Goal: Task Accomplishment & Management: Complete application form

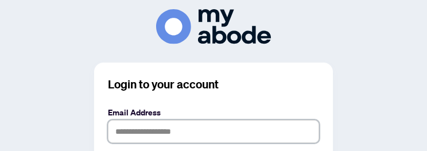
type input "**********"
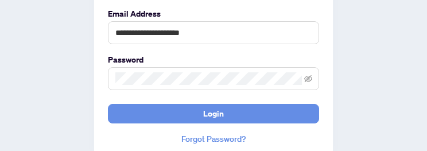
scroll to position [125, 0]
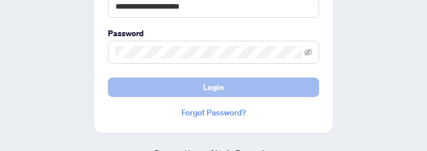
click at [231, 88] on button "Login" at bounding box center [213, 87] width 211 height 20
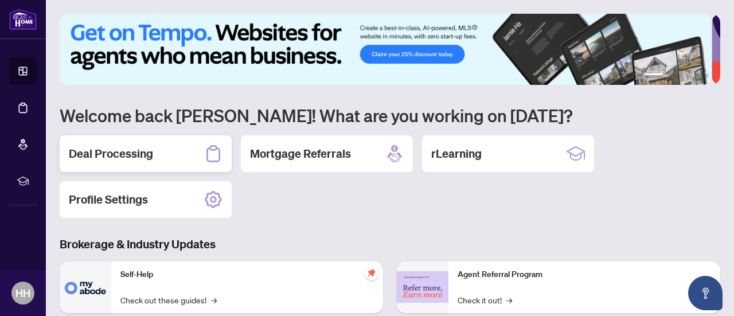
click at [151, 150] on h2 "Deal Processing" at bounding box center [111, 154] width 84 height 16
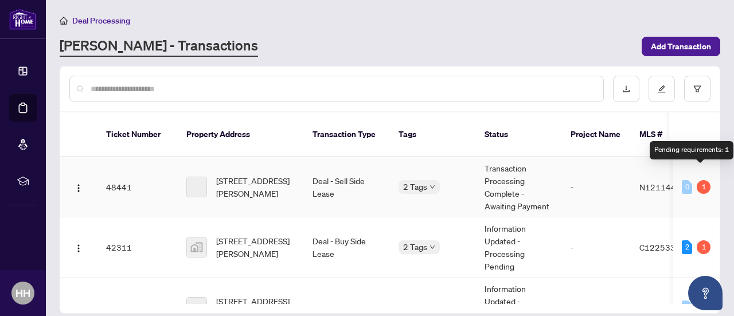
click at [435, 150] on div "1" at bounding box center [704, 187] width 14 height 14
click at [435, 150] on td "Transaction Processing Complete - Awaiting Payment" at bounding box center [519, 187] width 86 height 60
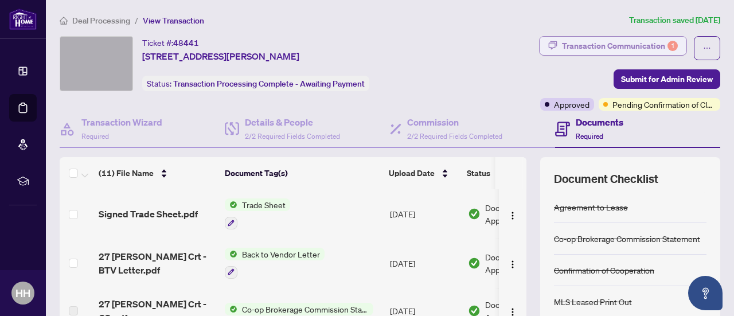
click at [435, 46] on div "Transaction Communication 1" at bounding box center [620, 46] width 116 height 18
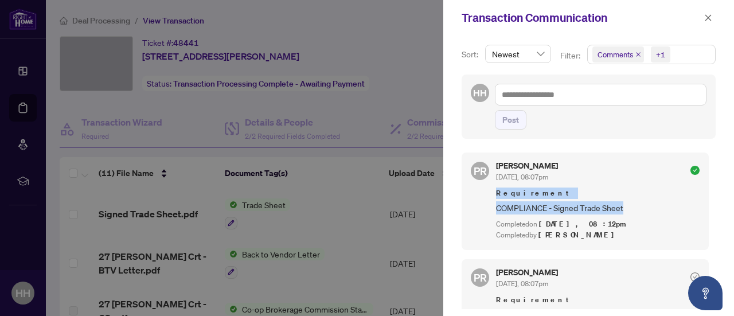
drag, startPoint x: 706, startPoint y: 179, endPoint x: 702, endPoint y: 207, distance: 27.9
click at [435, 150] on div "PR [PERSON_NAME] [DATE], 08:07pm Requirement COMPLIANCE - Signed Trade Sheet Co…" at bounding box center [589, 227] width 254 height 163
drag, startPoint x: 712, startPoint y: 181, endPoint x: 708, endPoint y: 197, distance: 16.6
click at [435, 150] on div "PR [PERSON_NAME] [DATE], 08:07pm Requirement COMPLIANCE - Signed Trade Sheet Co…" at bounding box center [589, 227] width 254 height 163
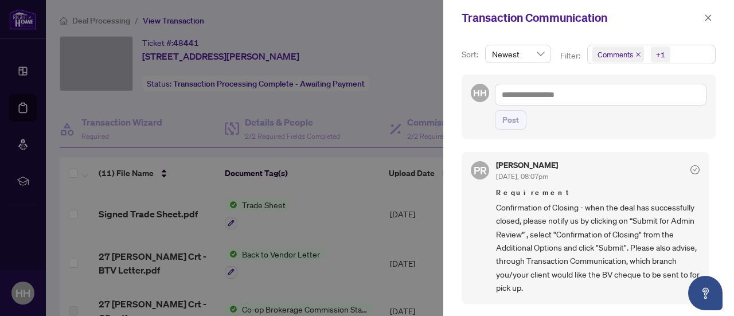
scroll to position [119, 0]
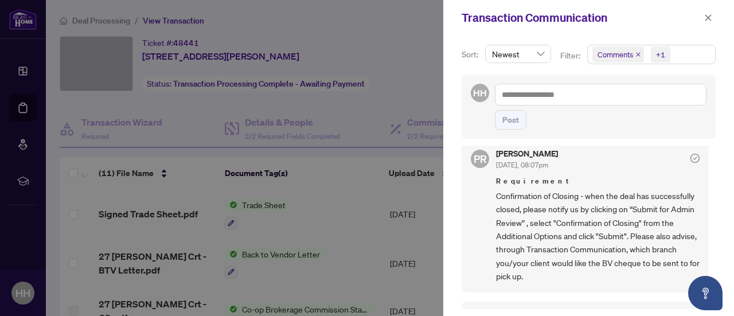
click at [396, 28] on div at bounding box center [367, 158] width 734 height 316
click at [435, 22] on span "button" at bounding box center [708, 18] width 8 height 18
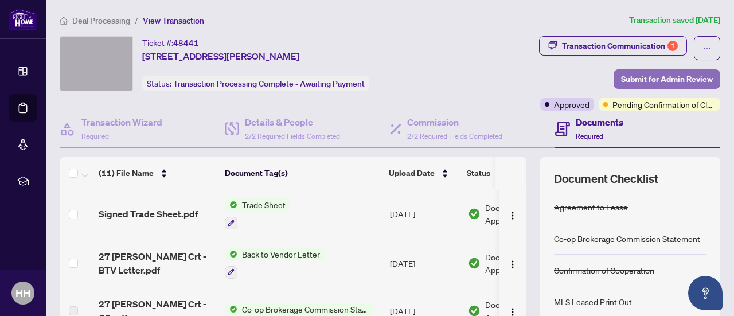
click at [435, 74] on span "Submit for Admin Review" at bounding box center [667, 79] width 92 height 18
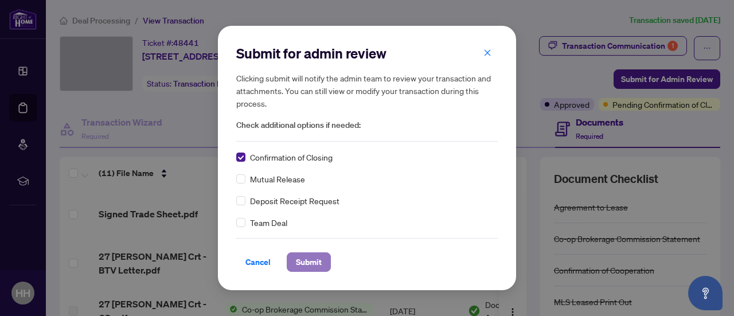
click at [307, 150] on span "Submit" at bounding box center [309, 262] width 26 height 18
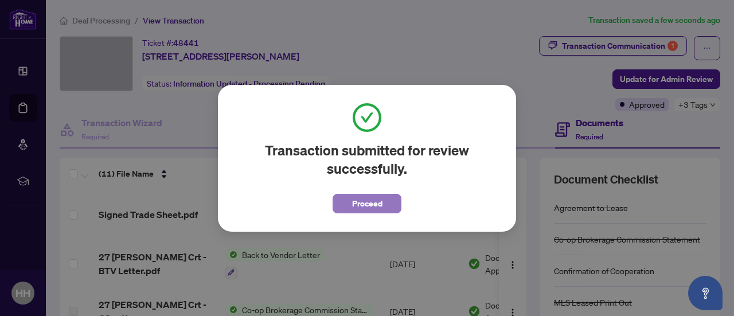
click at [359, 150] on span "Proceed" at bounding box center [367, 203] width 30 height 18
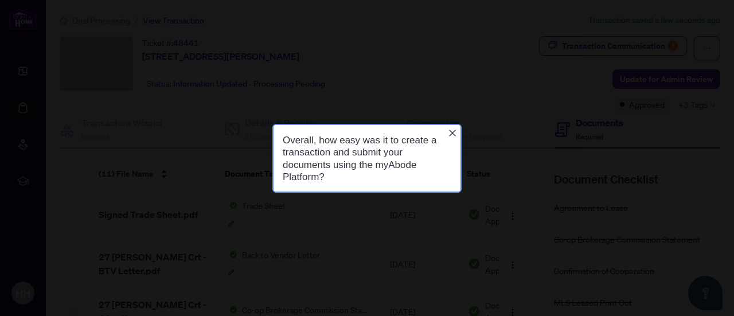
scroll to position [0, 0]
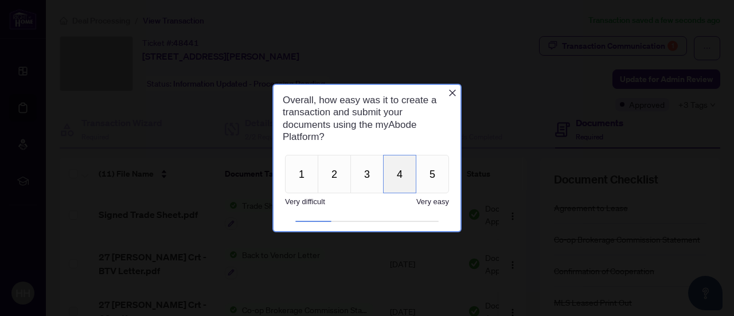
click at [390, 150] on button "4" at bounding box center [399, 174] width 33 height 38
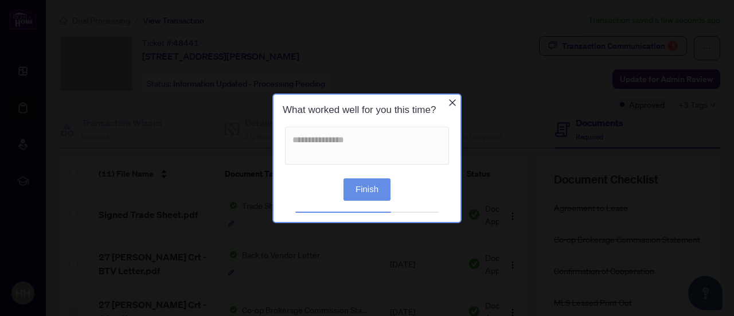
click at [373, 150] on button "Finish" at bounding box center [367, 189] width 47 height 22
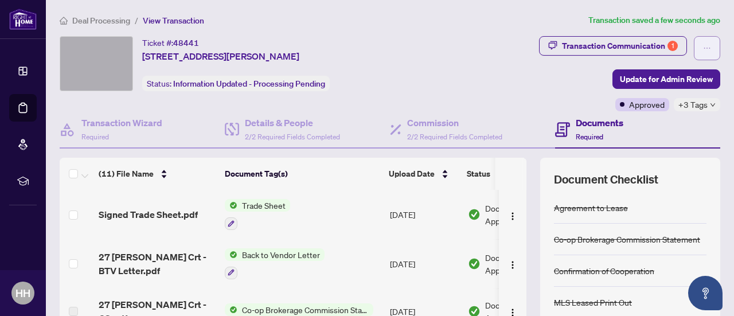
click at [435, 46] on icon "ellipsis" at bounding box center [707, 48] width 8 height 8
